Goal: Check status: Check status

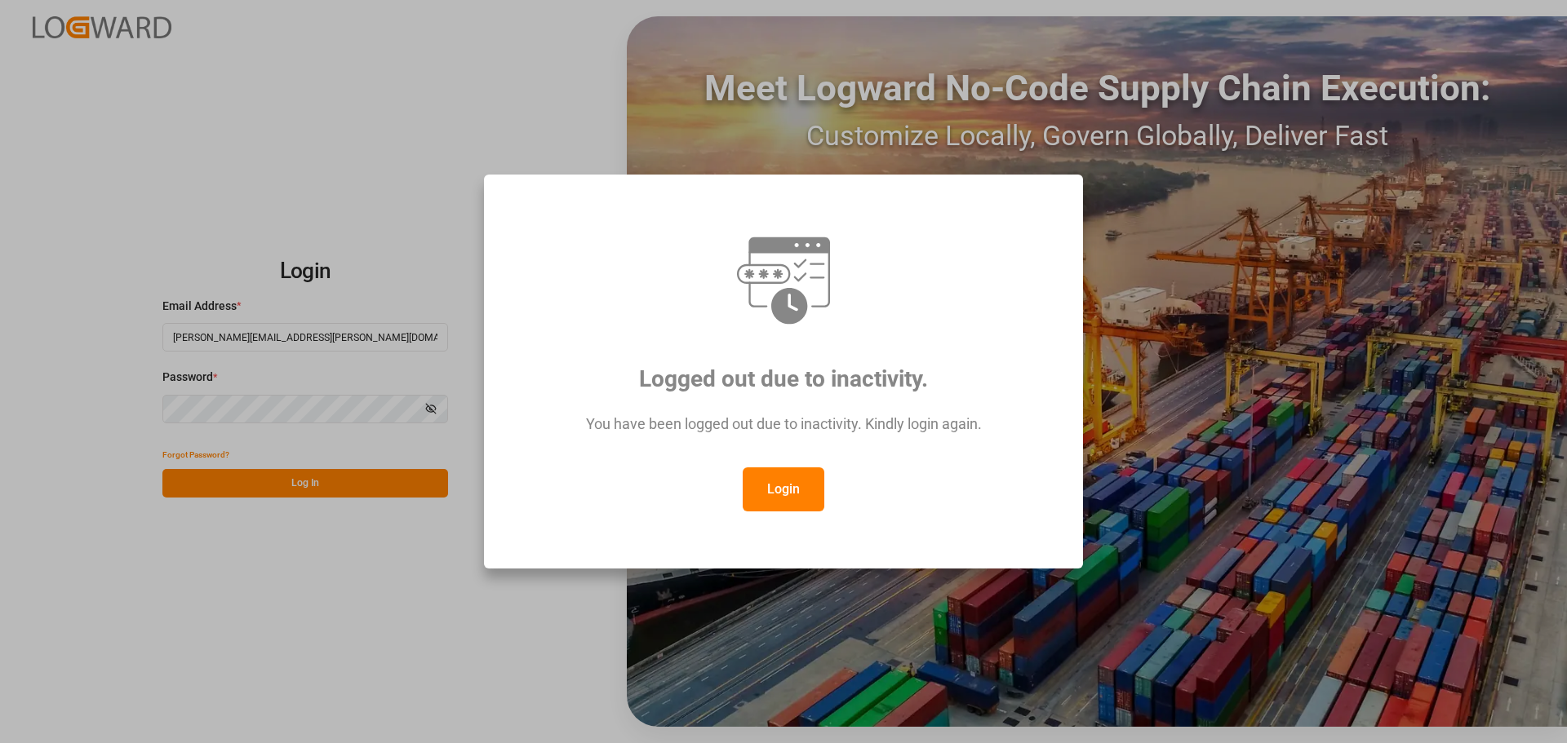
click at [779, 502] on button "Login" at bounding box center [784, 490] width 82 height 44
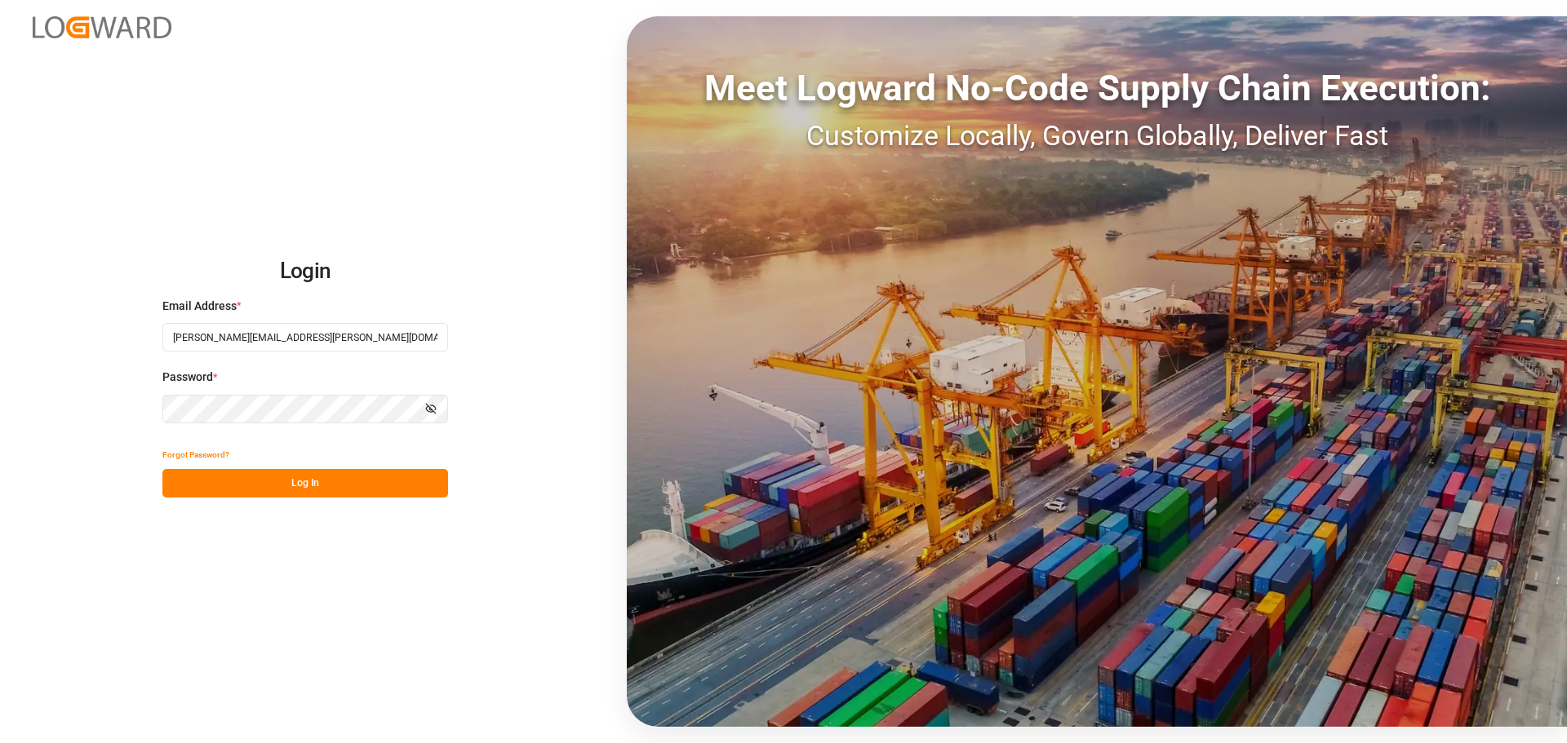
click at [344, 478] on button "Log In" at bounding box center [305, 483] width 286 height 29
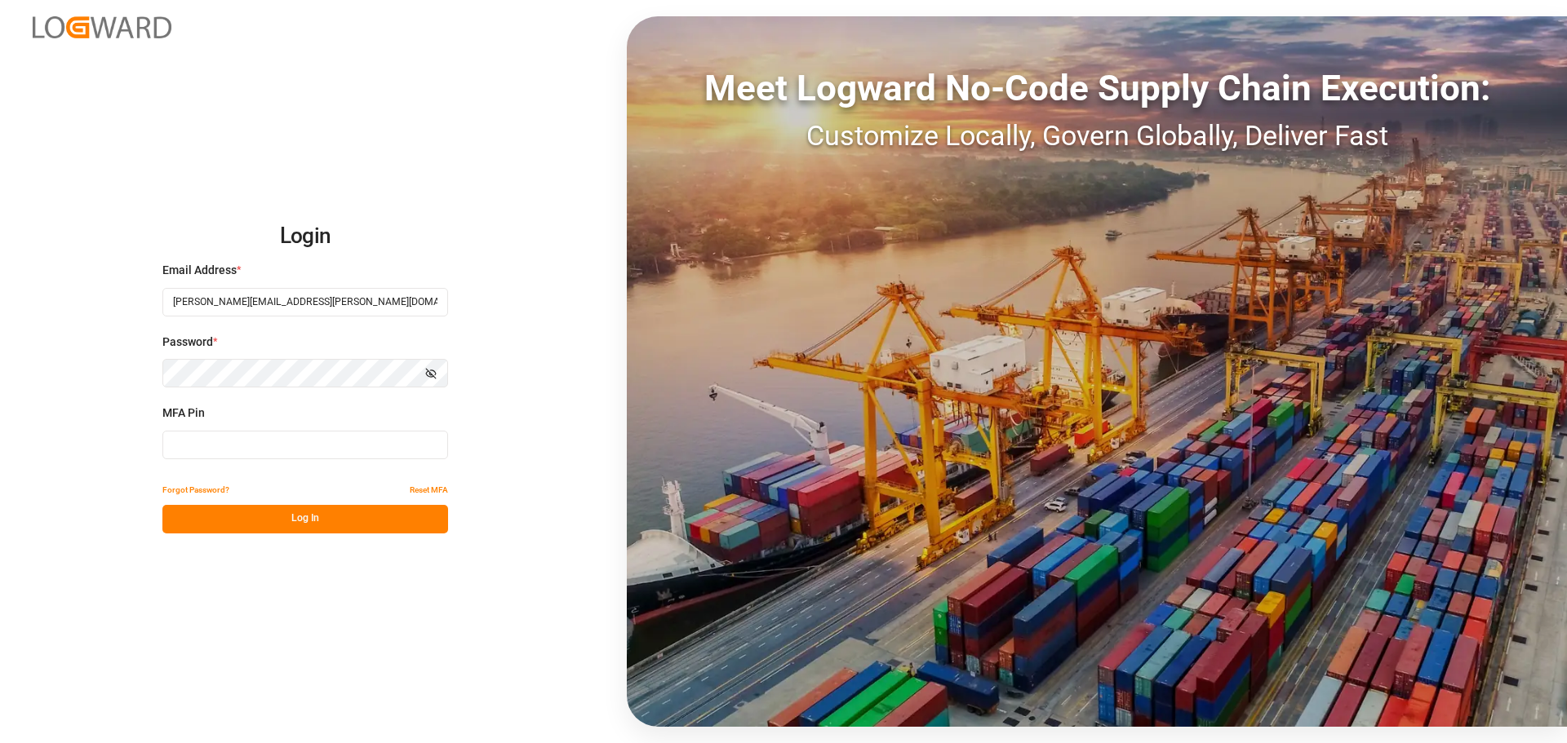
click at [276, 449] on input at bounding box center [305, 445] width 286 height 29
type input "775217"
click at [273, 516] on button "Log In" at bounding box center [305, 519] width 286 height 29
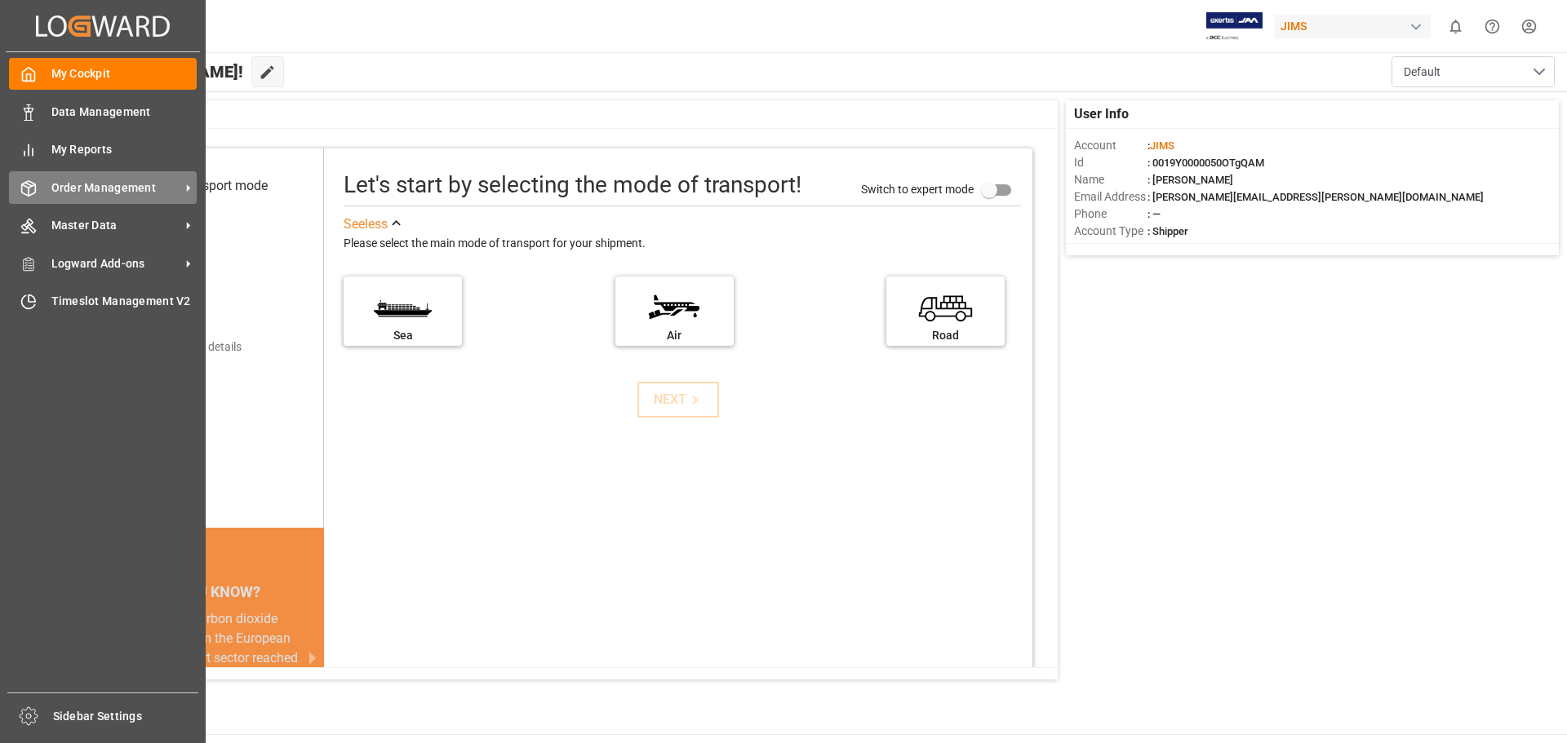
click at [95, 184] on span "Order Management" at bounding box center [115, 188] width 129 height 17
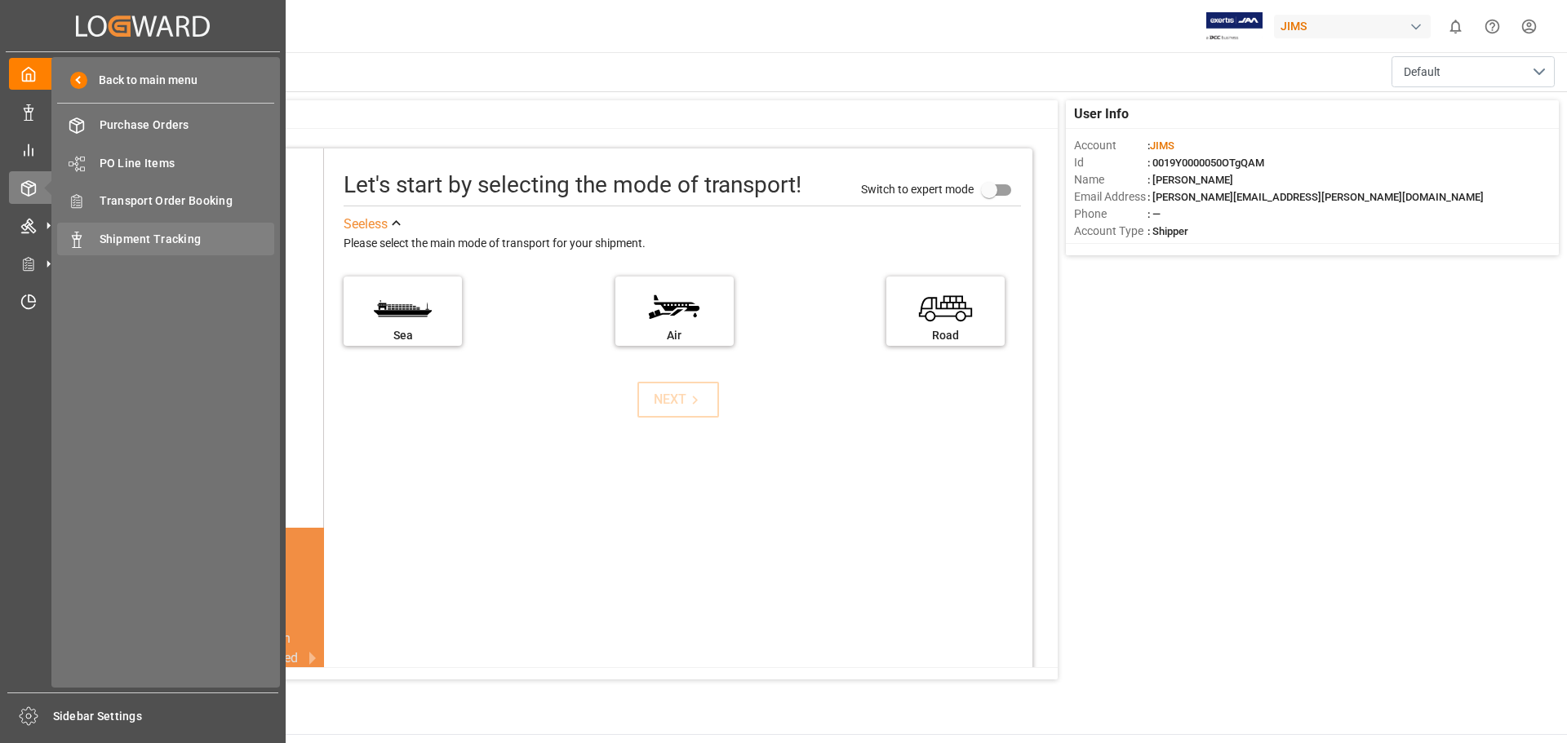
click at [155, 233] on span "Shipment Tracking" at bounding box center [187, 239] width 175 height 17
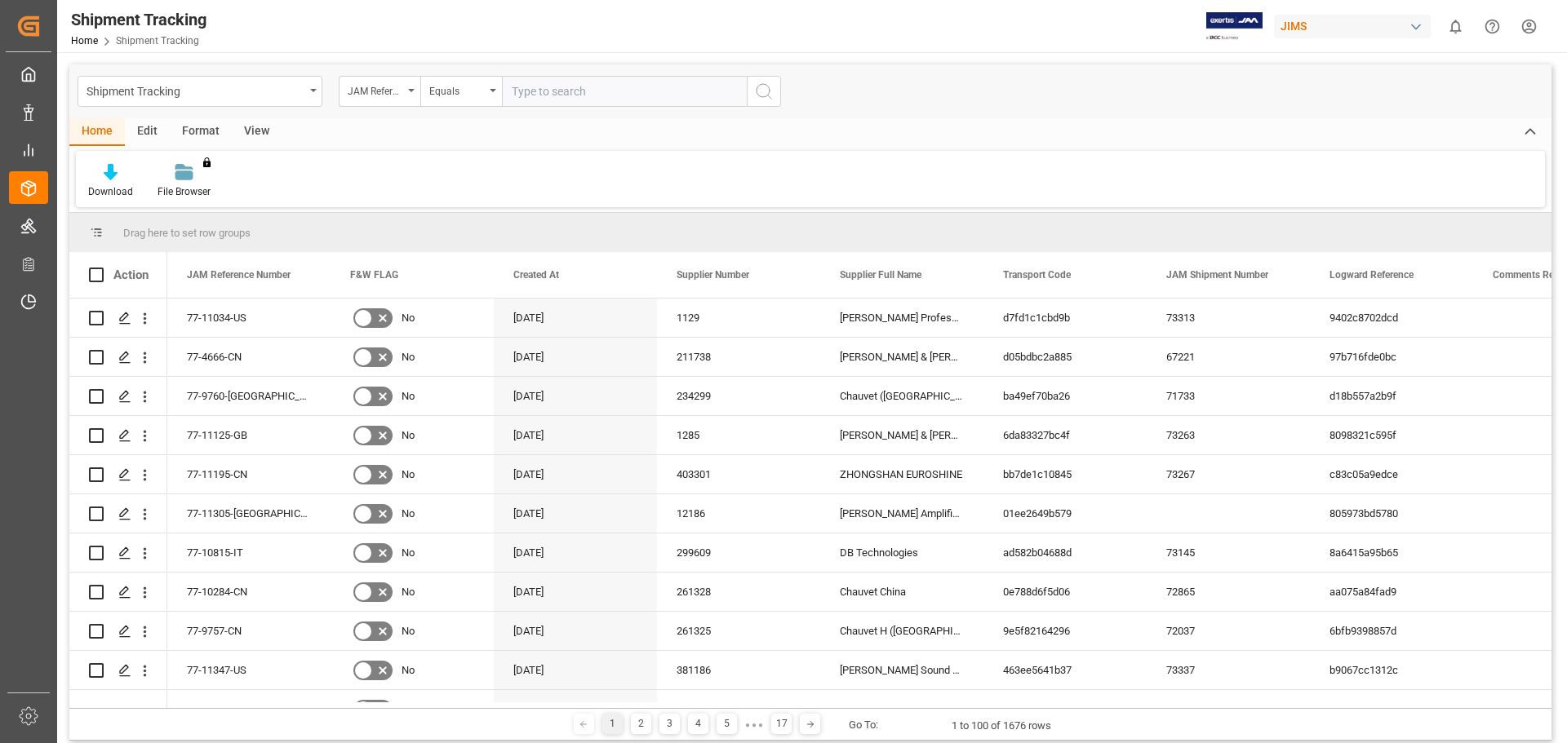
click at [552, 95] on input "text" at bounding box center [624, 91] width 245 height 31
paste input "77-11194-[GEOGRAPHIC_DATA]"
type input "77-11194-[GEOGRAPHIC_DATA]"
click at [758, 92] on icon "search button" at bounding box center [764, 92] width 20 height 20
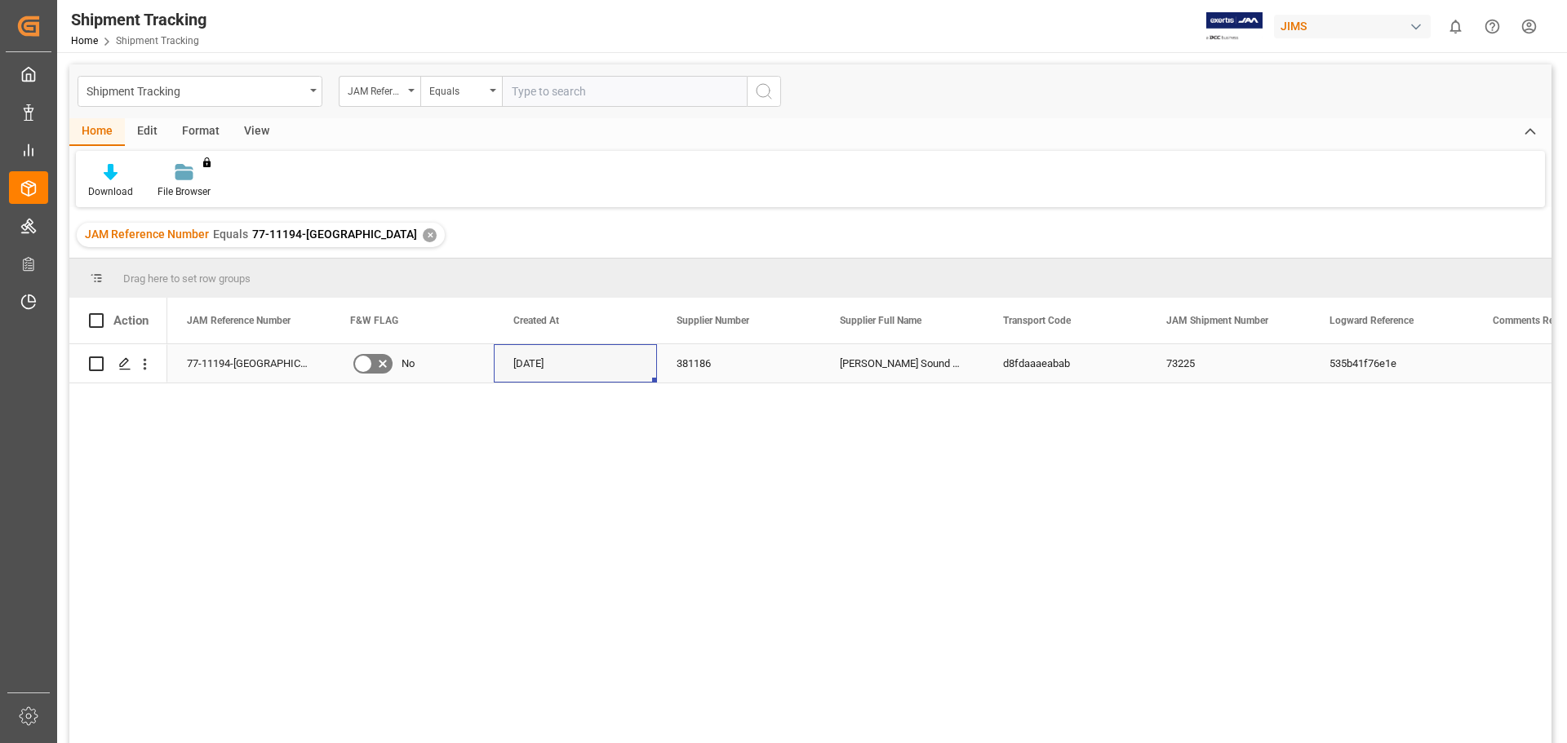
click at [570, 370] on div "[DATE]" at bounding box center [575, 363] width 163 height 38
click at [1085, 360] on div "d8fdaaaeabab" at bounding box center [1064, 363] width 163 height 38
click at [91, 366] on input "Press Space to toggle row selection (unchecked)" at bounding box center [96, 364] width 15 height 15
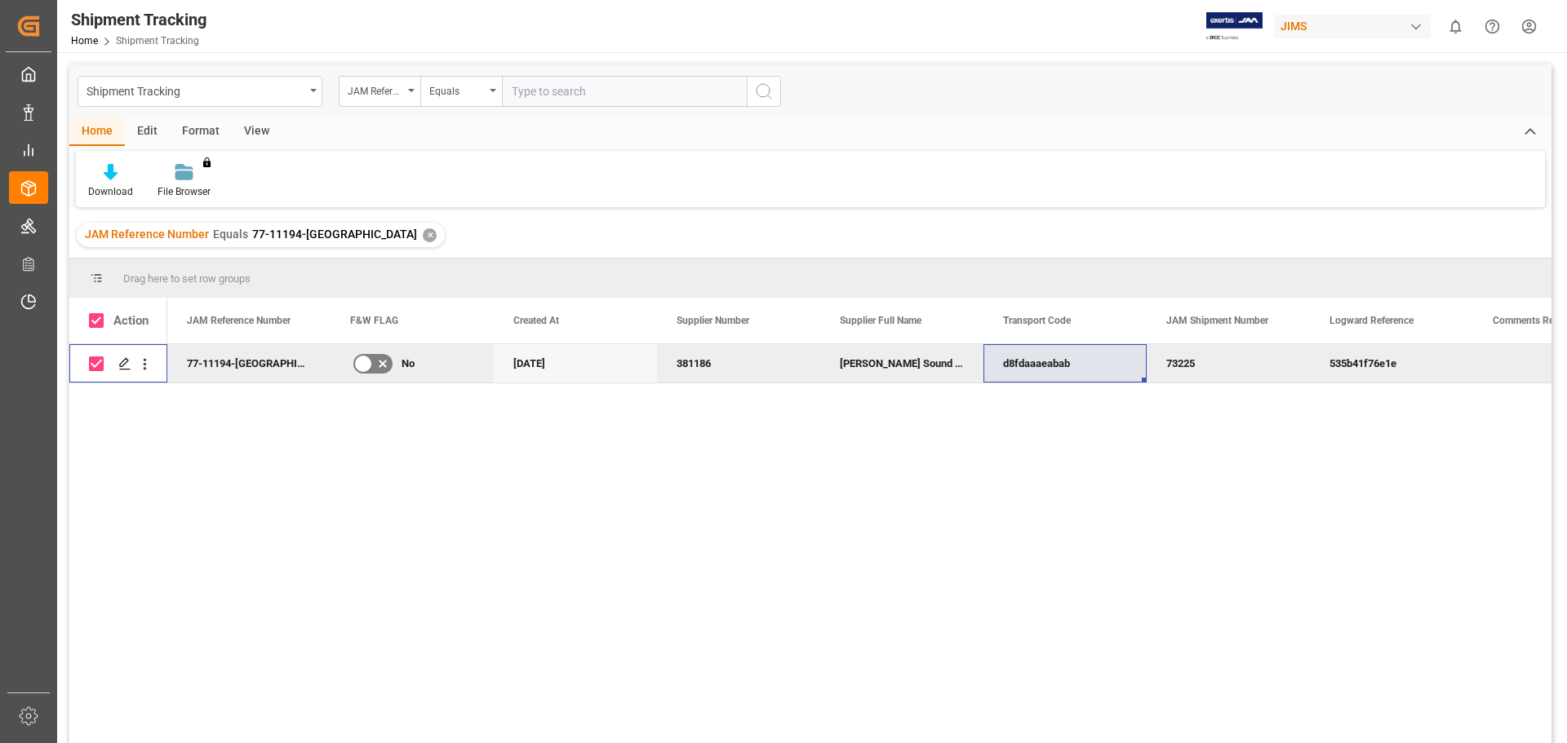
click at [91, 366] on input "Press Space to toggle row selection (checked)" at bounding box center [96, 364] width 15 height 15
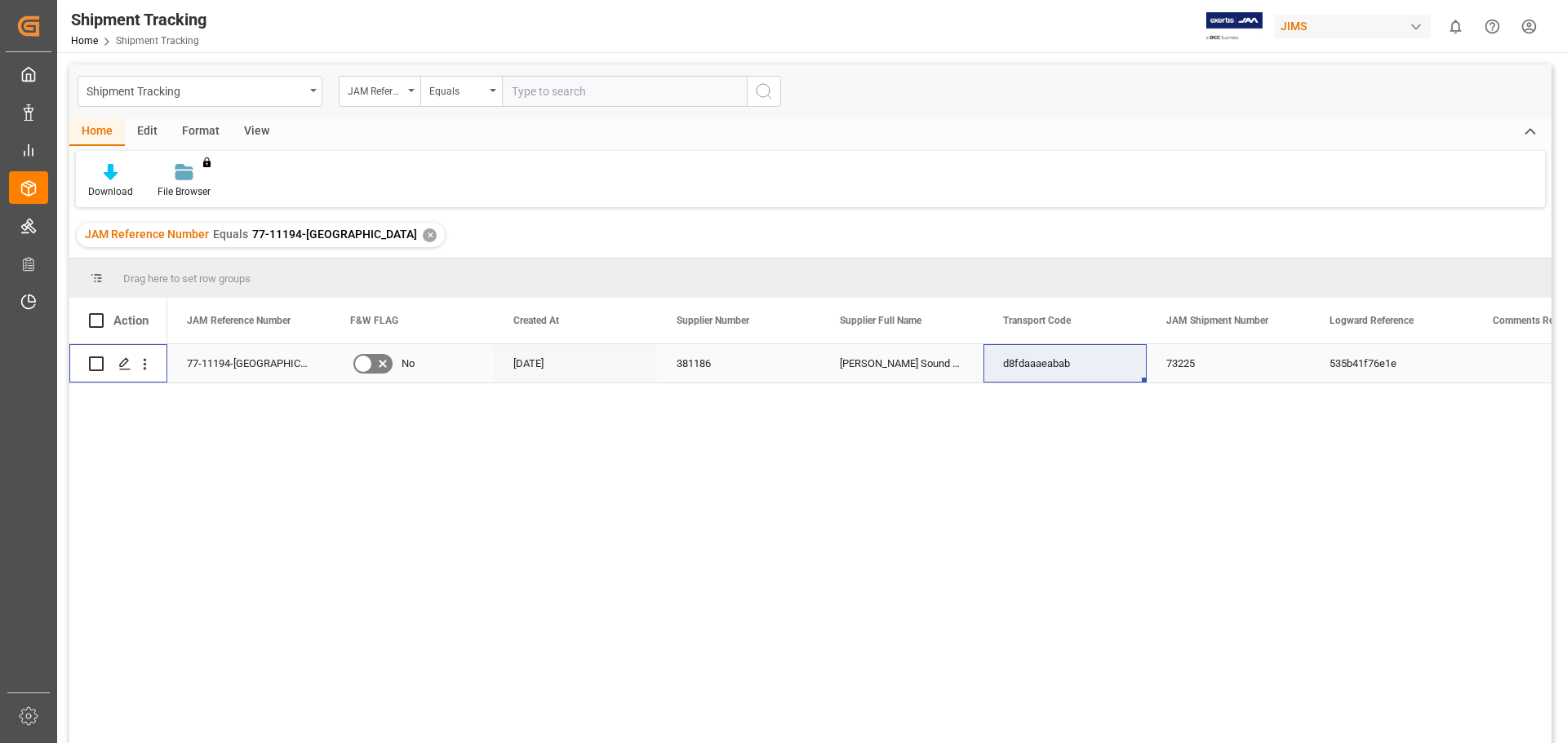
click at [91, 366] on input "Press Space to toggle row selection (unchecked)" at bounding box center [96, 364] width 15 height 15
checkbox input "true"
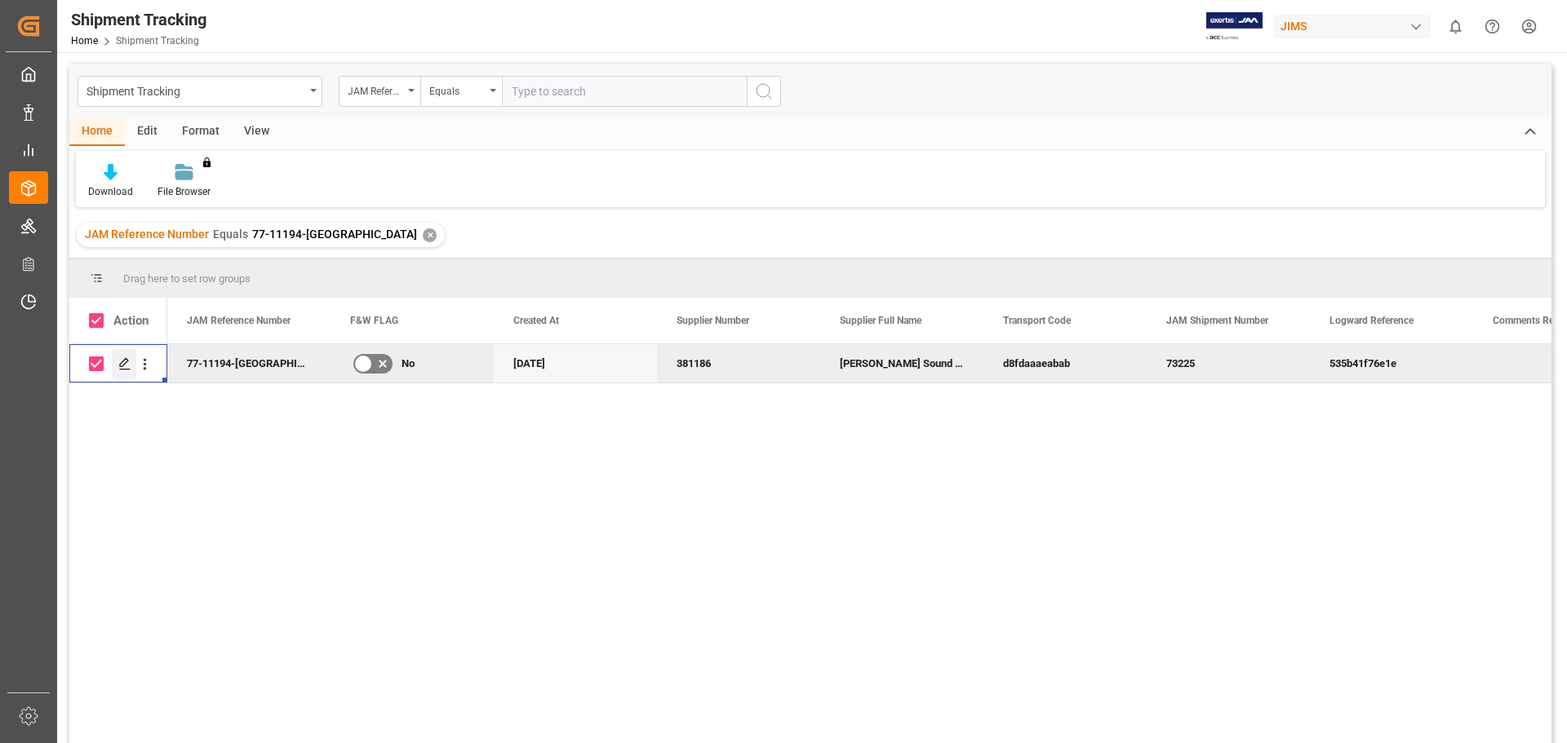
click at [122, 368] on icon "Press SPACE to deselect this row." at bounding box center [124, 363] width 13 height 13
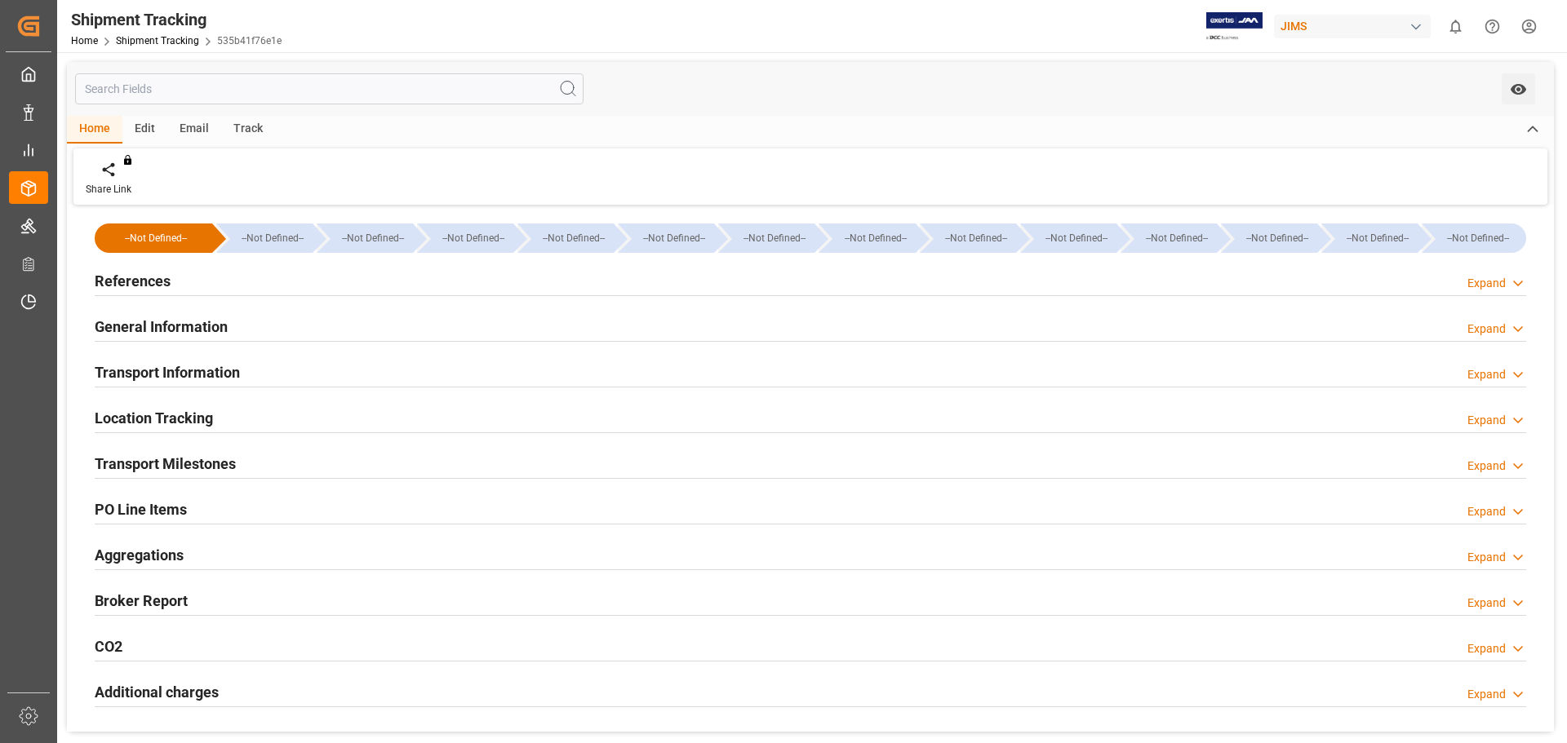
type input "[DATE]"
click at [209, 277] on div "References Expand" at bounding box center [810, 279] width 1431 height 31
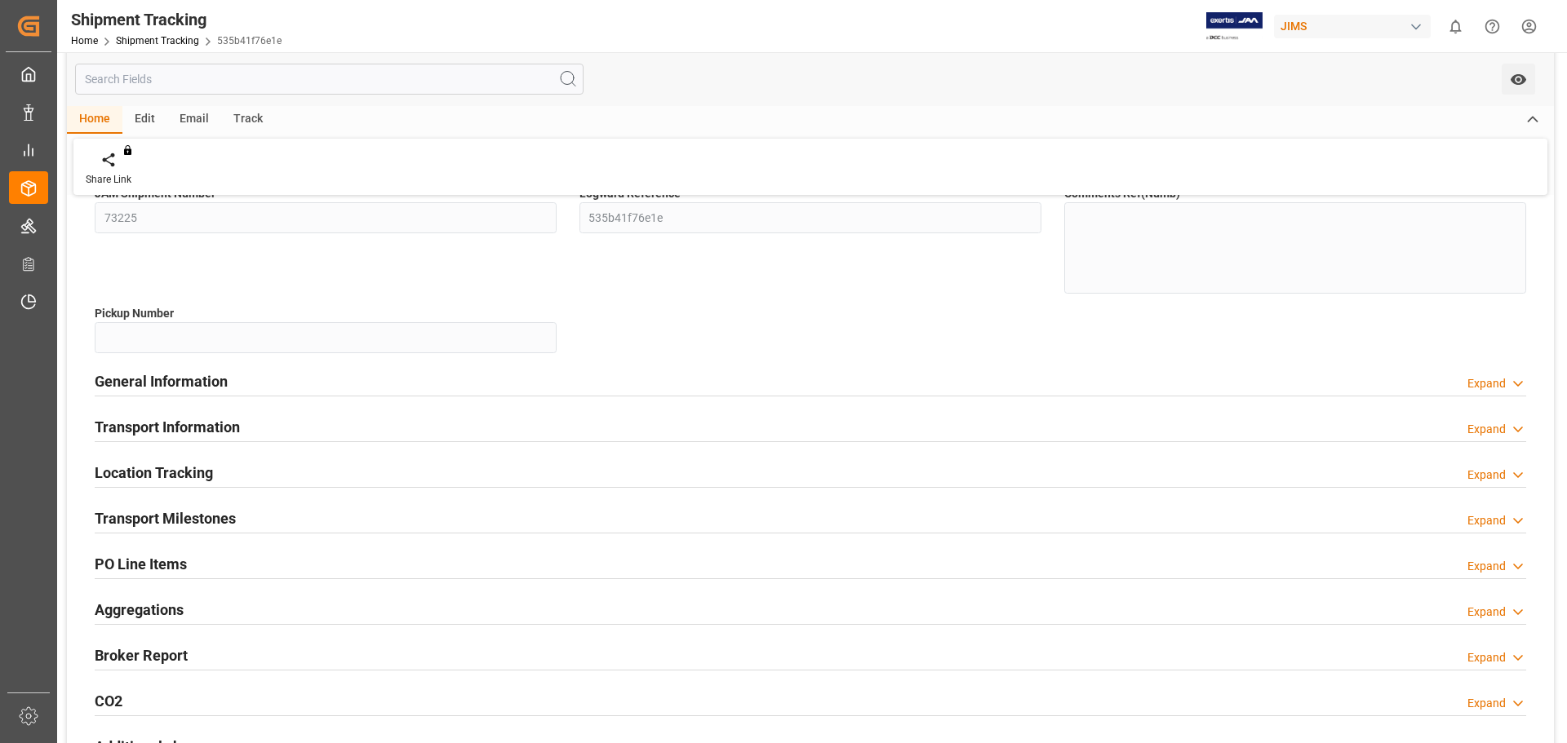
scroll to position [245, 0]
click at [242, 388] on div "General Information Expand" at bounding box center [810, 379] width 1431 height 31
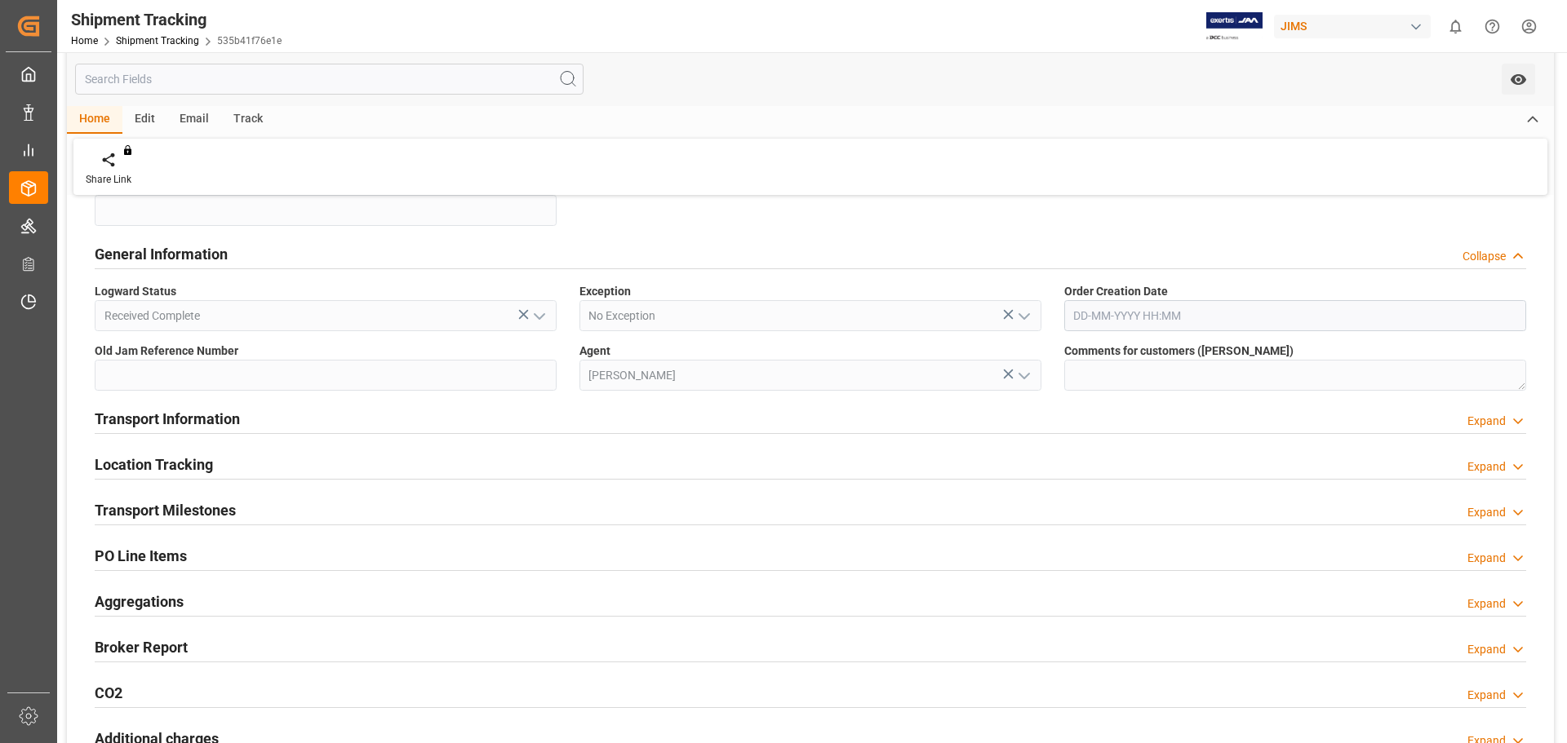
scroll to position [408, 0]
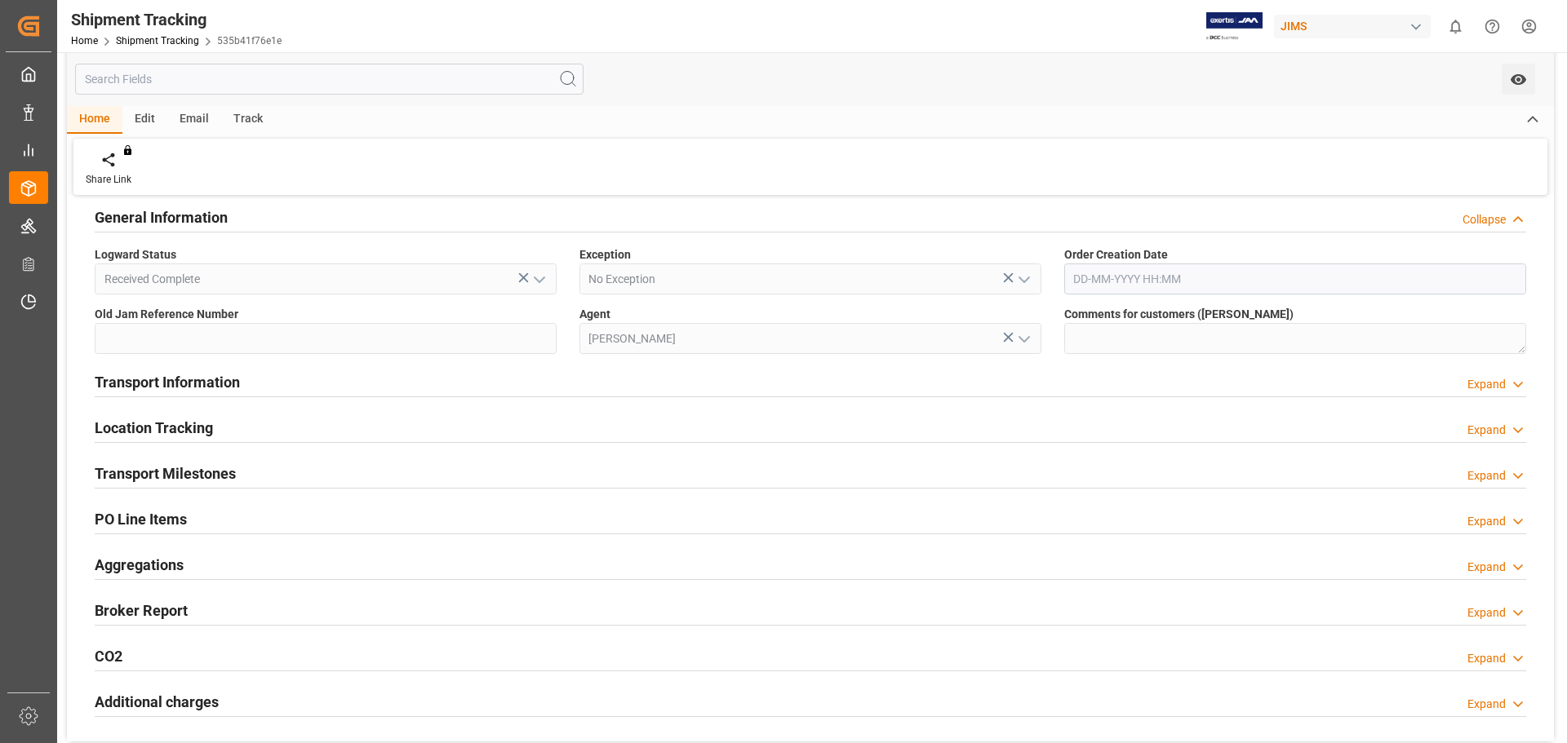
click at [245, 389] on div "Transport Information Expand" at bounding box center [810, 381] width 1431 height 31
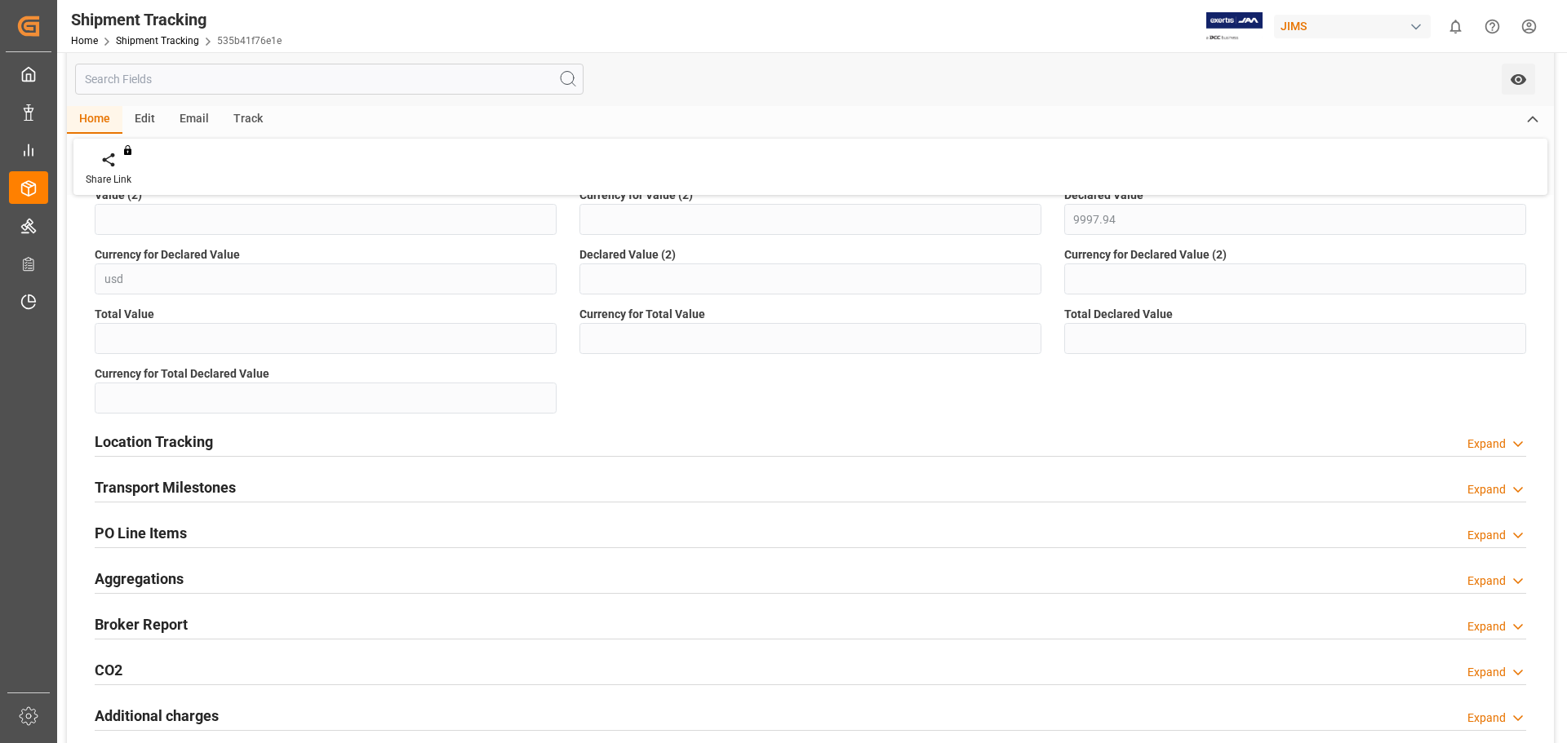
scroll to position [979, 0]
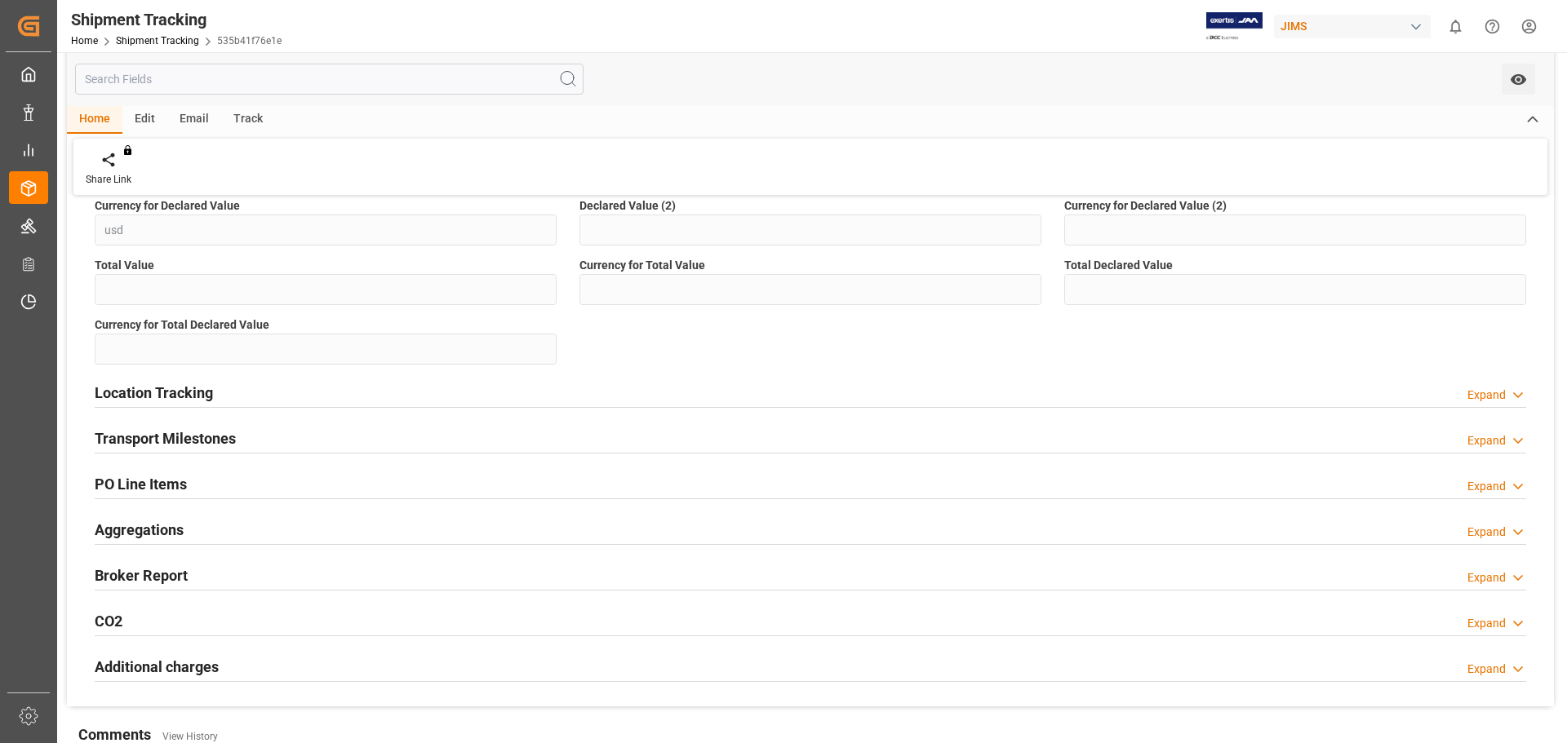
click at [245, 392] on div "Location Tracking Expand" at bounding box center [810, 391] width 1431 height 31
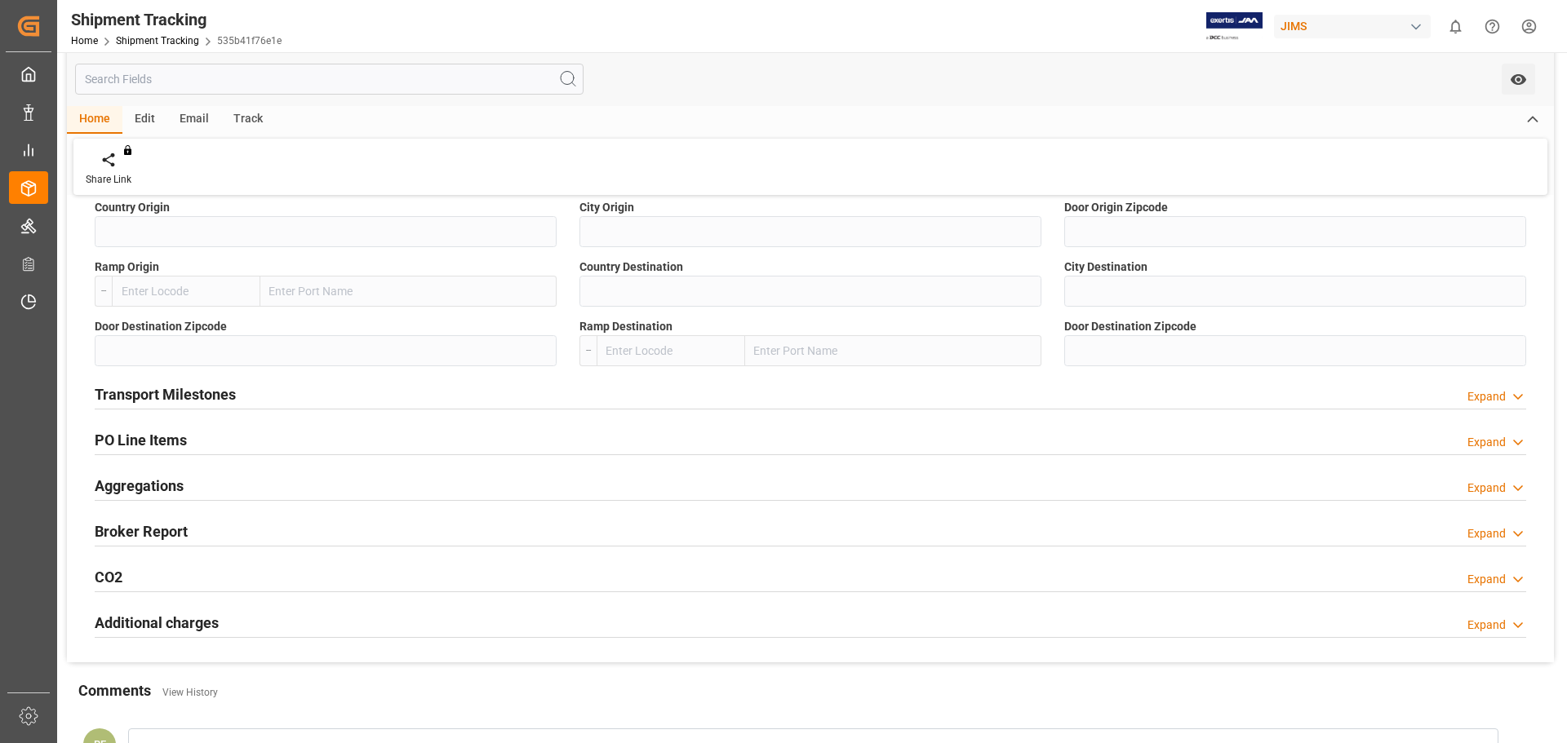
scroll to position [1224, 0]
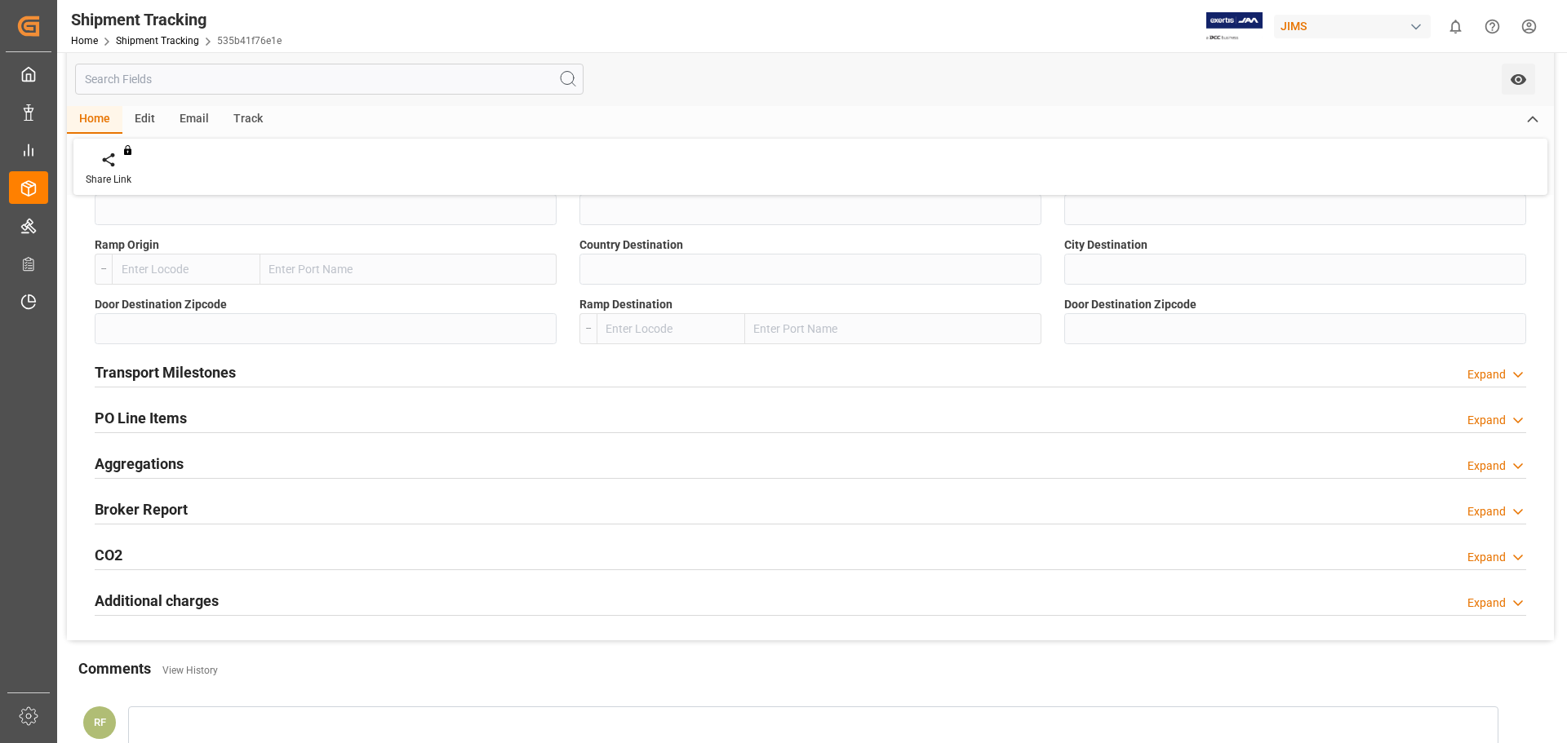
click at [242, 376] on div "Transport Milestones Expand" at bounding box center [810, 371] width 1431 height 31
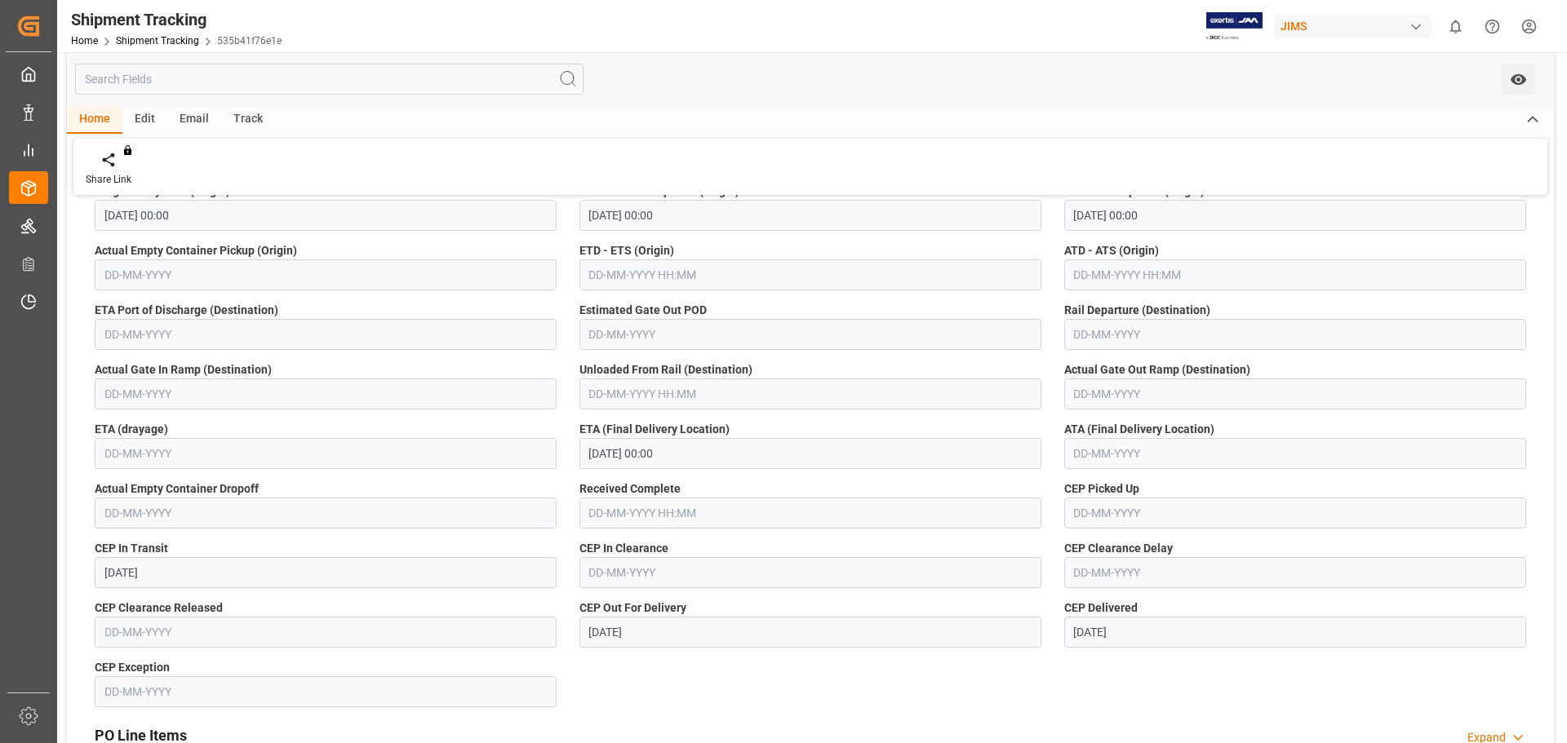
scroll to position [1469, 0]
